Goal: Task Accomplishment & Management: Complete application form

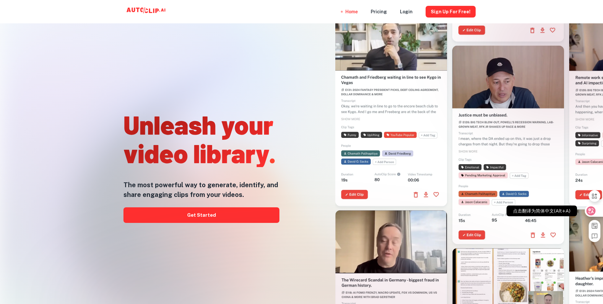
click at [594, 213] on icon at bounding box center [590, 210] width 9 height 9
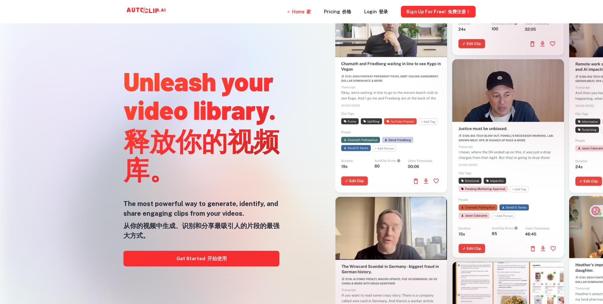
click at [161, 254] on div at bounding box center [301, 304] width 482 height 130
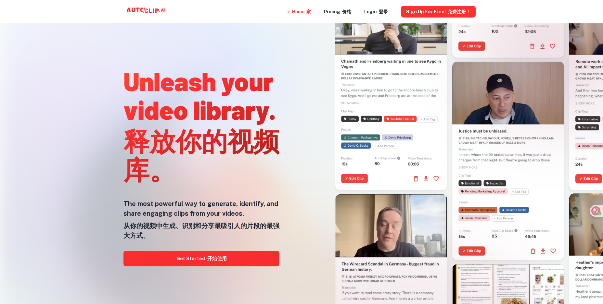
click at [161, 254] on div at bounding box center [301, 304] width 482 height 130
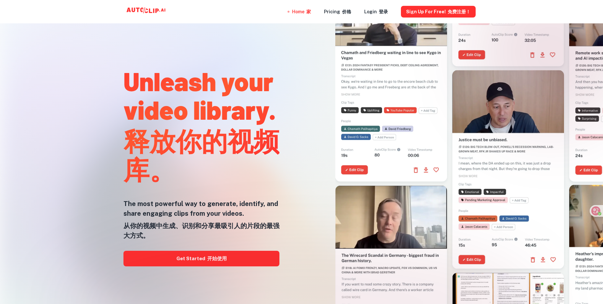
click at [209, 260] on div at bounding box center [301, 304] width 482 height 130
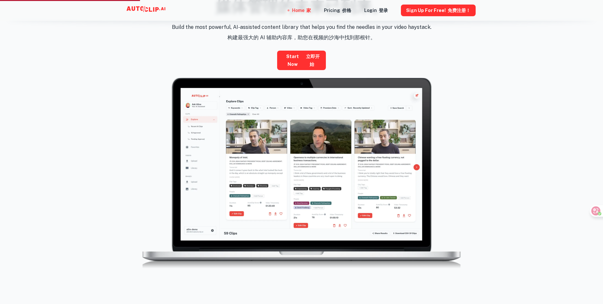
scroll to position [410, 0]
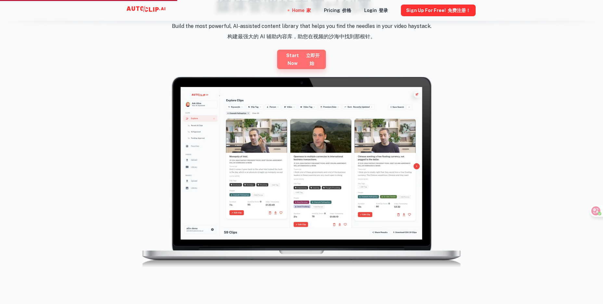
click at [291, 57] on link "Start now 立即开始" at bounding box center [301, 59] width 49 height 19
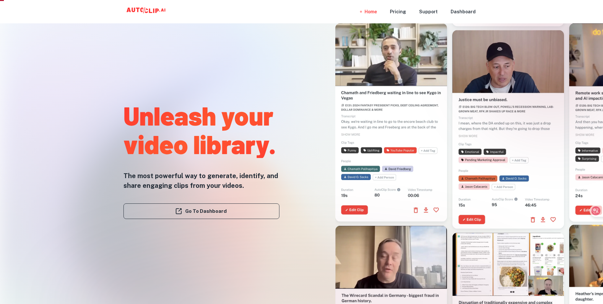
scroll to position [5, 0]
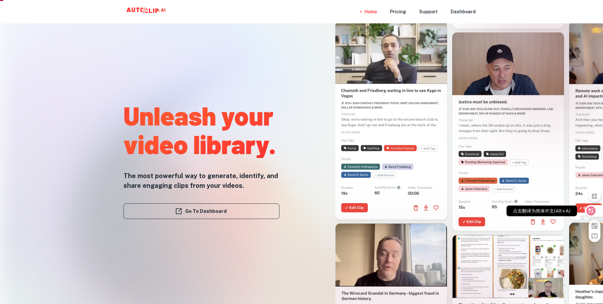
click at [596, 210] on div at bounding box center [593, 211] width 18 height 12
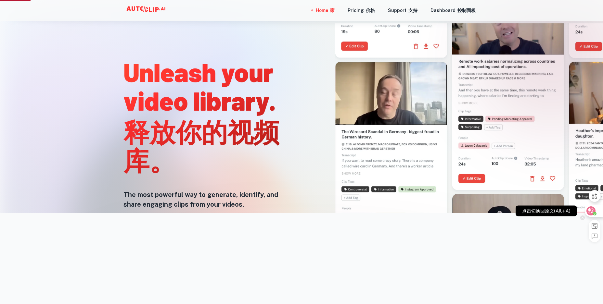
scroll to position [96, 0]
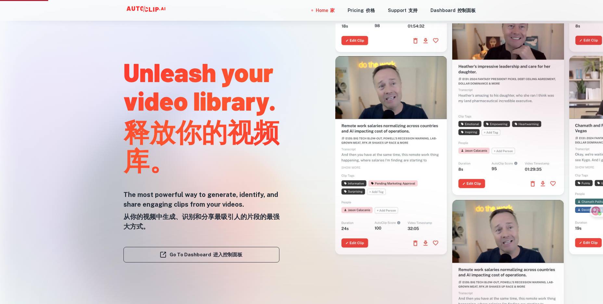
scroll to position [96, 0]
